Goal: Check status: Check status

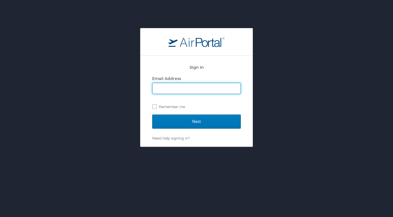
click at [173, 89] on input "Email Address" at bounding box center [196, 88] width 88 height 11
type input "brie.mercedes@howard.edu"
click at [154, 107] on label "Remember me" at bounding box center [196, 106] width 89 height 8
click at [154, 107] on input "Remember me" at bounding box center [154, 106] width 4 height 4
checkbox input "true"
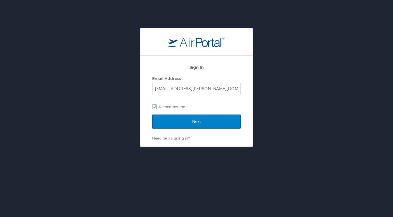
click at [166, 122] on input "Next" at bounding box center [196, 121] width 89 height 14
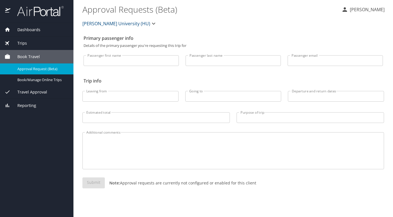
click at [50, 136] on div "Dashboards My Travel Dashboard Trips Current / Future Trips Past Trips Trips Mi…" at bounding box center [36, 120] width 73 height 194
click at [25, 41] on span "Trips" at bounding box center [18, 43] width 17 height 6
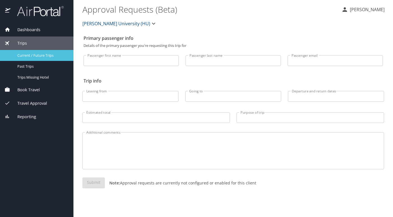
click at [34, 56] on span "Current / Future Trips" at bounding box center [41, 55] width 49 height 5
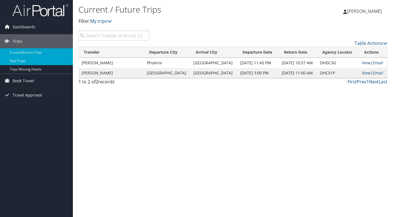
click at [35, 60] on link "Past Trips" at bounding box center [36, 61] width 73 height 8
